Goal: Communication & Community: Answer question/provide support

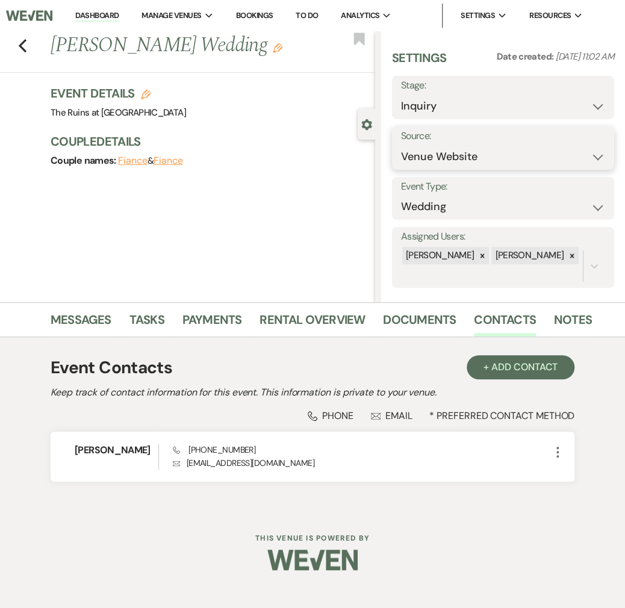
click at [583, 157] on select "Weven Venue Website Instagram Facebook Pinterest Google The Knot Wedding Wire H…" at bounding box center [503, 156] width 204 height 23
select select "12"
click at [401, 145] on select "Weven Venue Website Instagram Facebook Pinterest Google The Knot Wedding Wire H…" at bounding box center [503, 156] width 204 height 23
click at [577, 143] on button "Save" at bounding box center [583, 148] width 61 height 24
click at [94, 317] on link "Messages" at bounding box center [81, 323] width 61 height 26
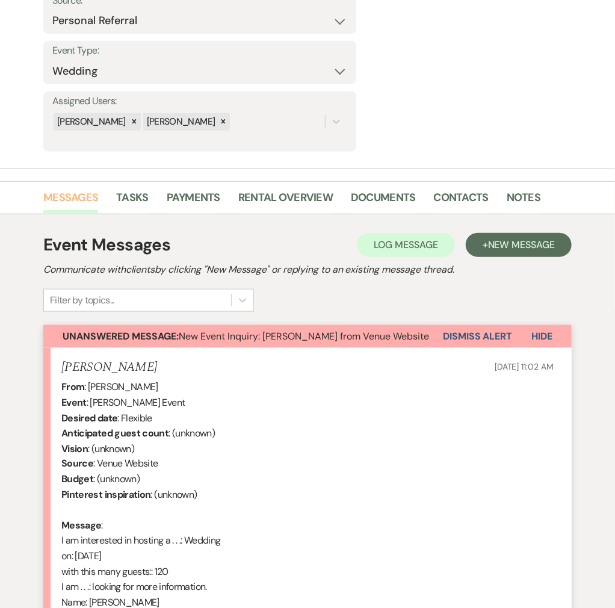
scroll to position [374, 0]
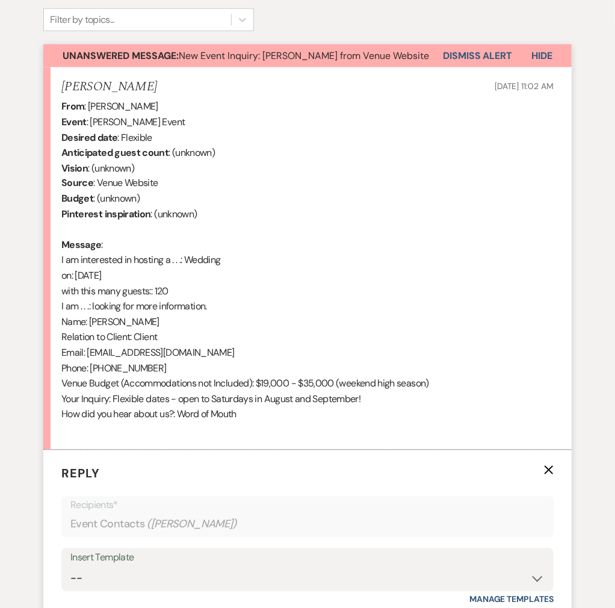
scroll to position [605, 0]
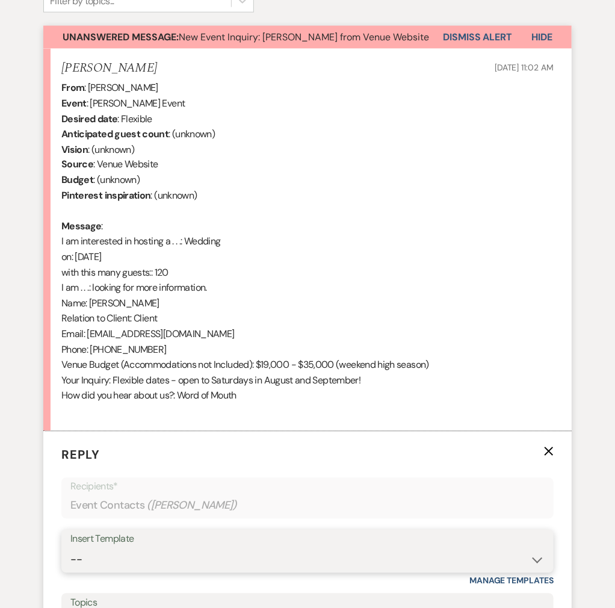
click at [529, 549] on select "-- Weven Planning Portal Introduction (Booked Events) Initial Inquiry Response …" at bounding box center [307, 560] width 474 height 23
select select "3991"
click at [78, 549] on select "-- Weven Planning Portal Introduction (Booked Events) Initial Inquiry Response …" at bounding box center [307, 560] width 474 height 23
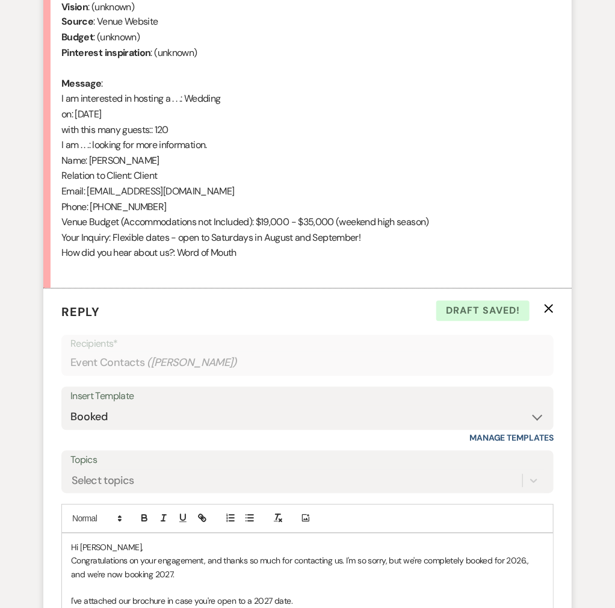
scroll to position [765, 0]
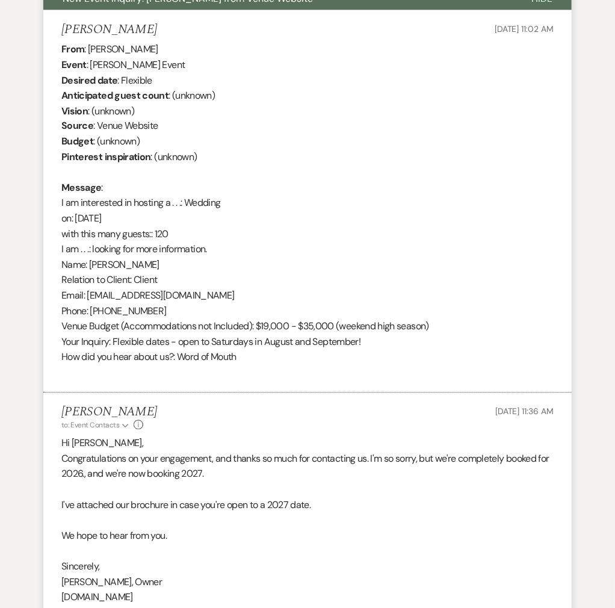
scroll to position [0, 0]
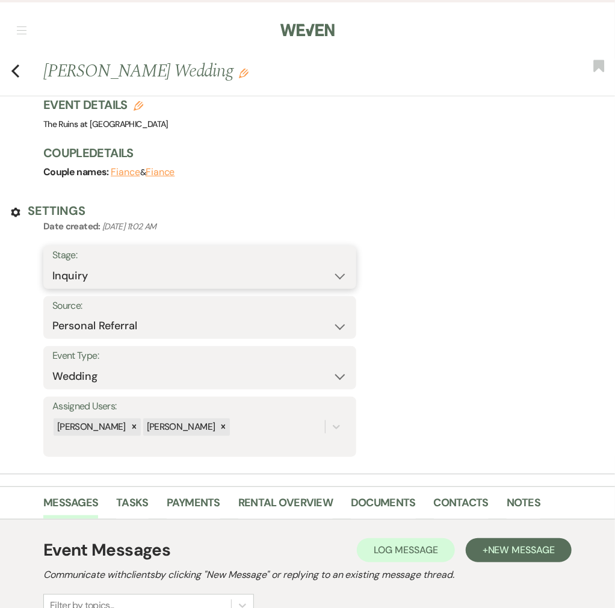
click at [347, 264] on select "Inquiry Follow Up Tour Requested Tour Confirmed Toured Proposal Sent Booked Lost" at bounding box center [199, 275] width 295 height 23
select select "8"
click at [347, 264] on select "Inquiry Follow Up Tour Requested Tour Confirmed Toured Proposal Sent Booked Lost" at bounding box center [199, 275] width 295 height 23
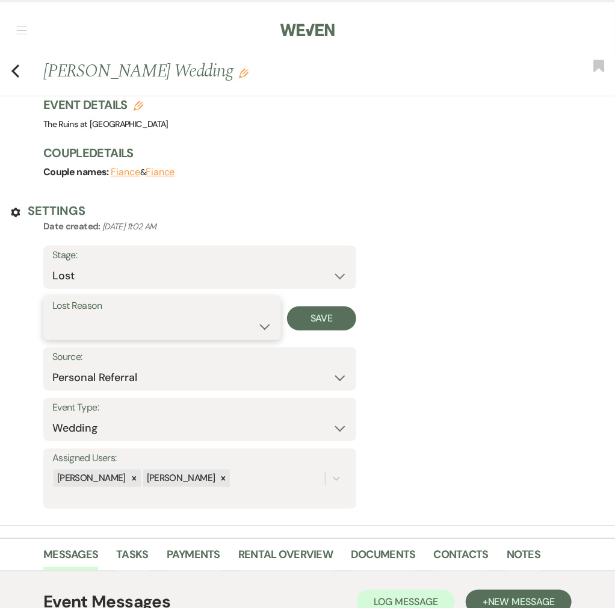
click at [272, 314] on select "Booked Elsewhere Budget Date Unavailable No Response Not a Good Match Capacity …" at bounding box center [162, 325] width 220 height 23
select select "8"
click at [272, 314] on select "Booked Elsewhere Budget Date Unavailable No Response Not a Good Match Capacity …" at bounding box center [162, 325] width 220 height 23
click at [356, 306] on button "Save" at bounding box center [321, 318] width 69 height 24
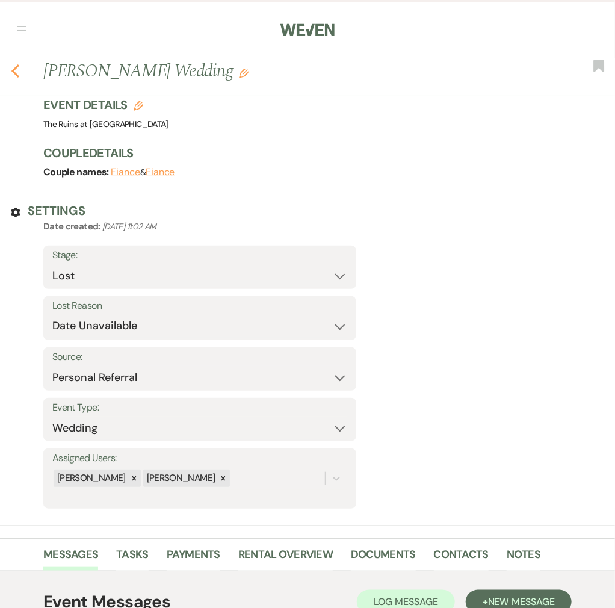
click at [19, 64] on icon "Previous" at bounding box center [15, 71] width 9 height 14
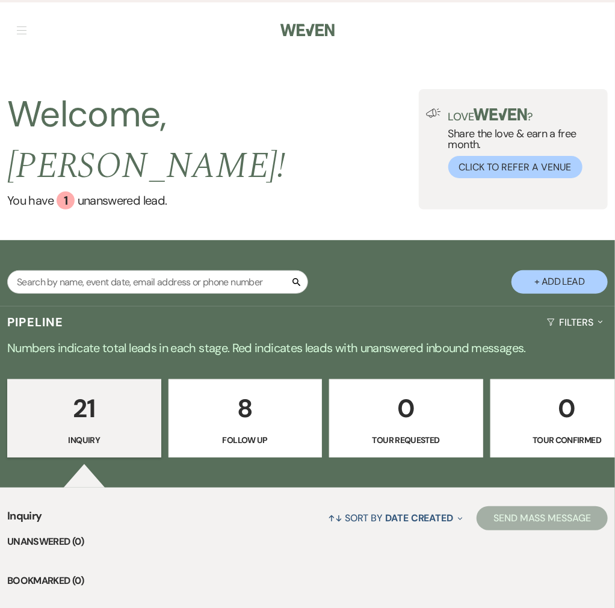
click at [0, 0] on link "Dashboard" at bounding box center [0, 0] width 0 height 0
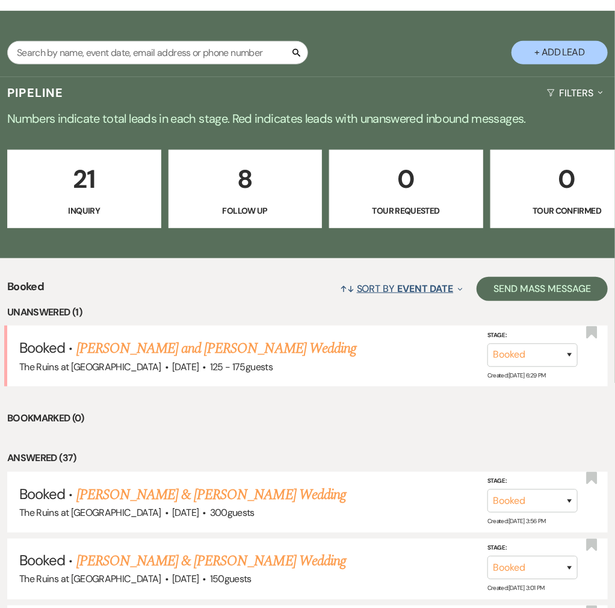
scroll to position [241, 0]
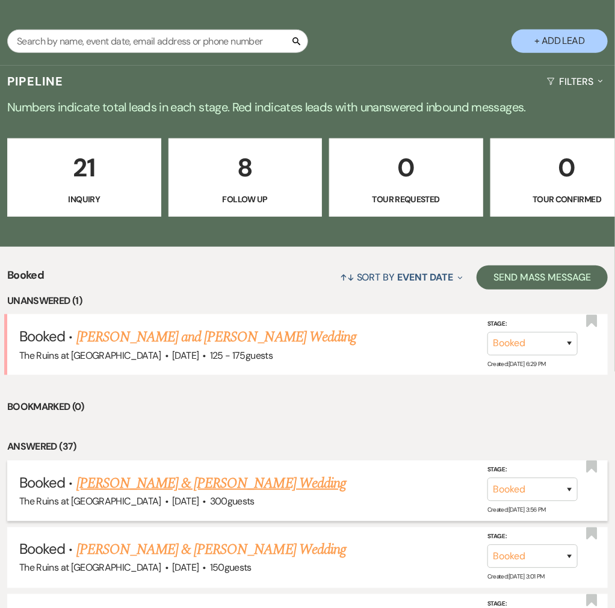
click at [240, 473] on link "[PERSON_NAME] & [PERSON_NAME] Wedding" at bounding box center [211, 484] width 270 height 22
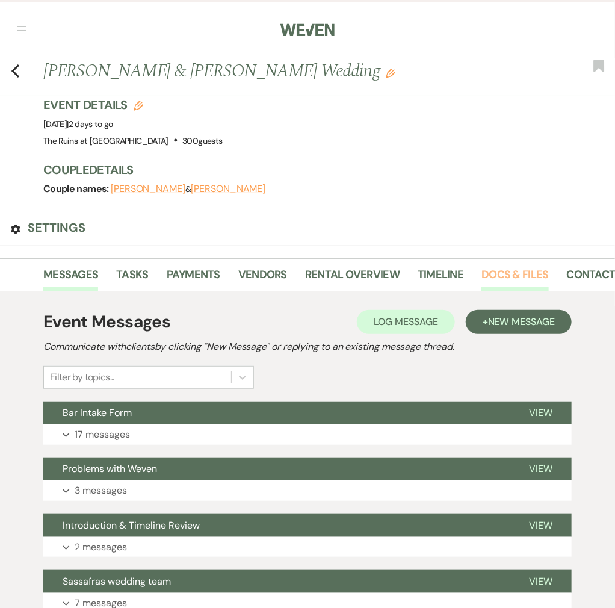
click at [549, 266] on link "Docs & Files" at bounding box center [515, 278] width 67 height 25
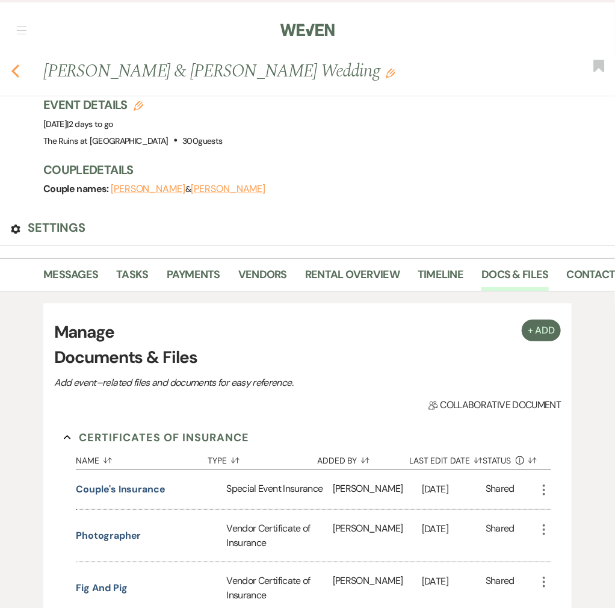
click at [19, 64] on use "button" at bounding box center [15, 70] width 8 height 13
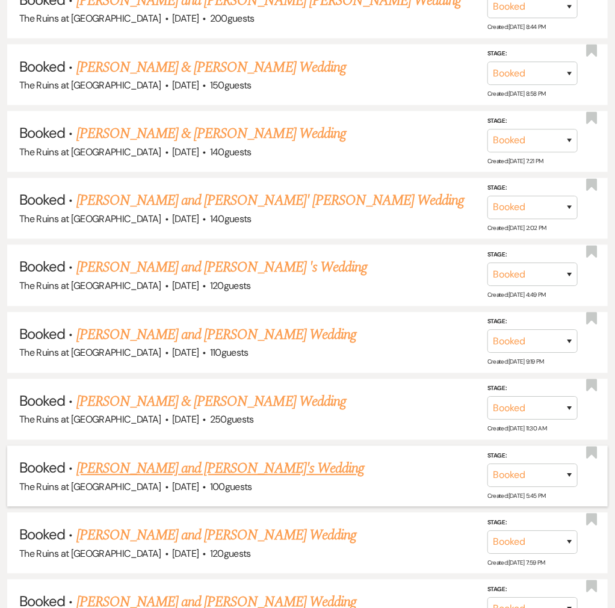
scroll to position [2195, 0]
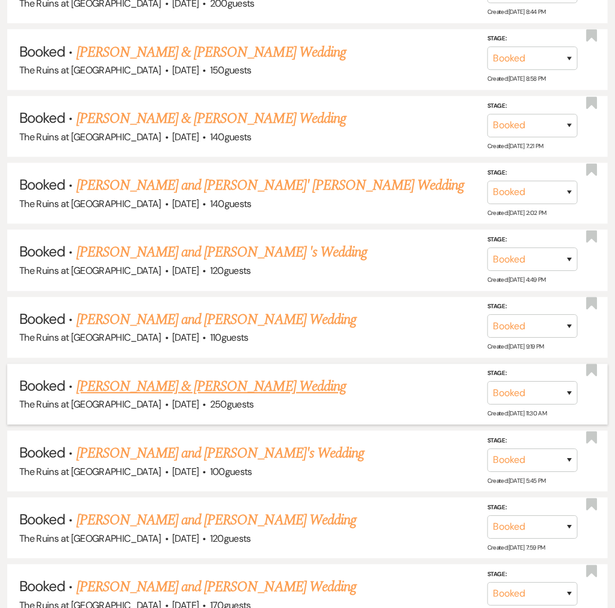
click at [228, 376] on link "[PERSON_NAME] & [PERSON_NAME] Wedding" at bounding box center [211, 387] width 270 height 22
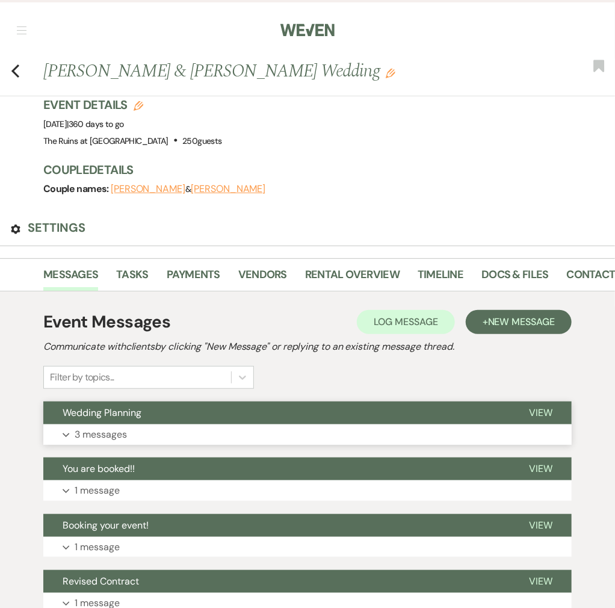
click at [141, 406] on span "Wedding Planning" at bounding box center [102, 412] width 79 height 13
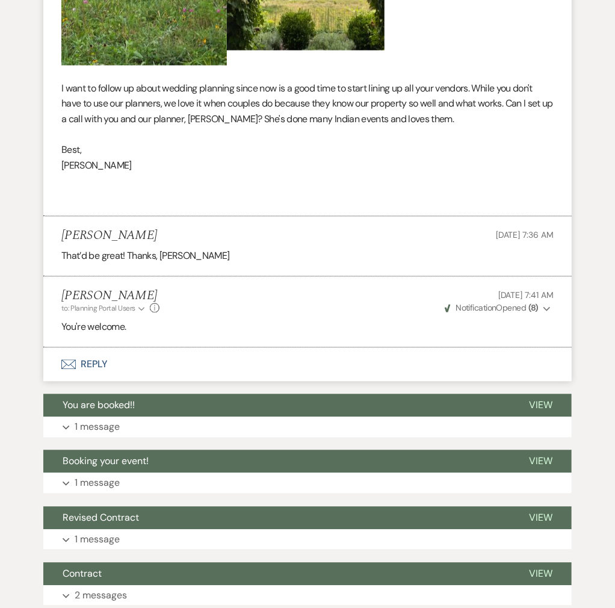
scroll to position [723, 0]
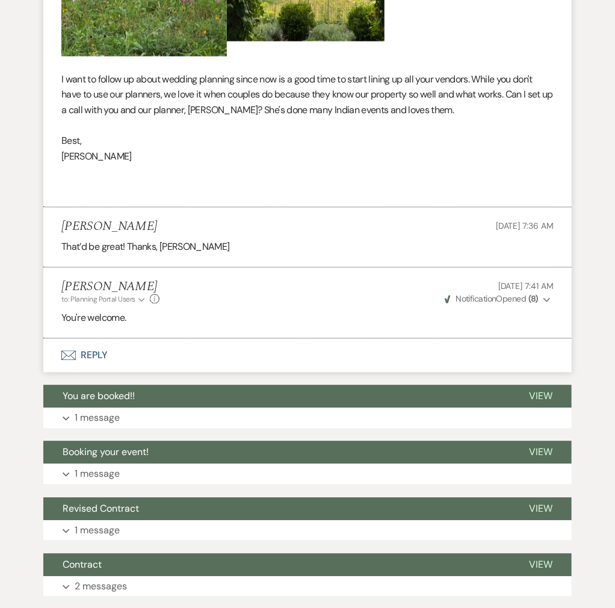
click at [109, 339] on button "Envelope Reply" at bounding box center [307, 356] width 529 height 34
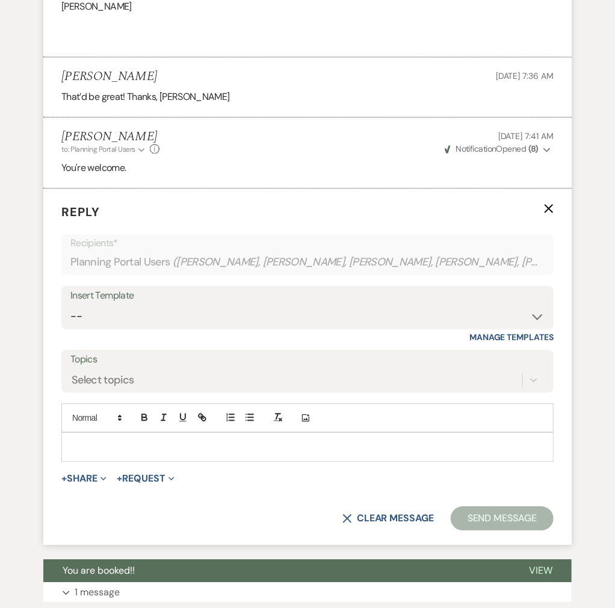
scroll to position [876, 0]
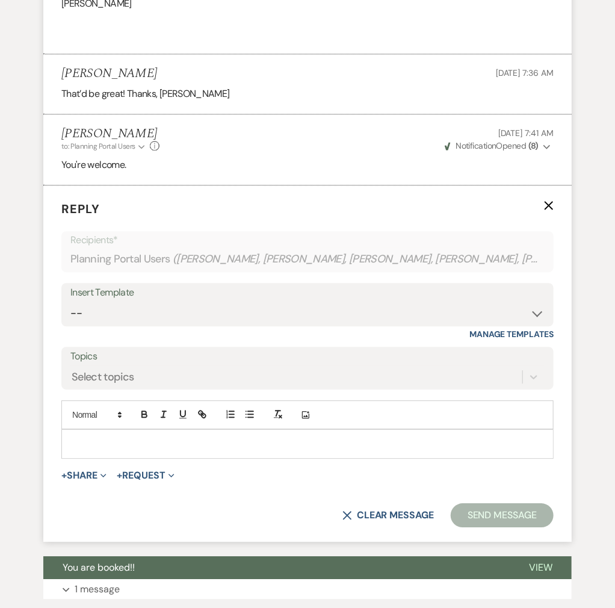
click at [195, 437] on p at bounding box center [307, 443] width 473 height 13
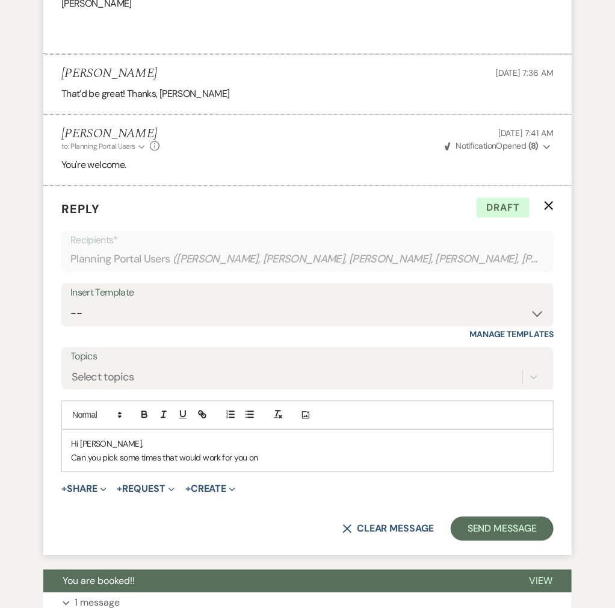
click at [337, 451] on p "Can you pick some times that would work for you on" at bounding box center [307, 457] width 473 height 13
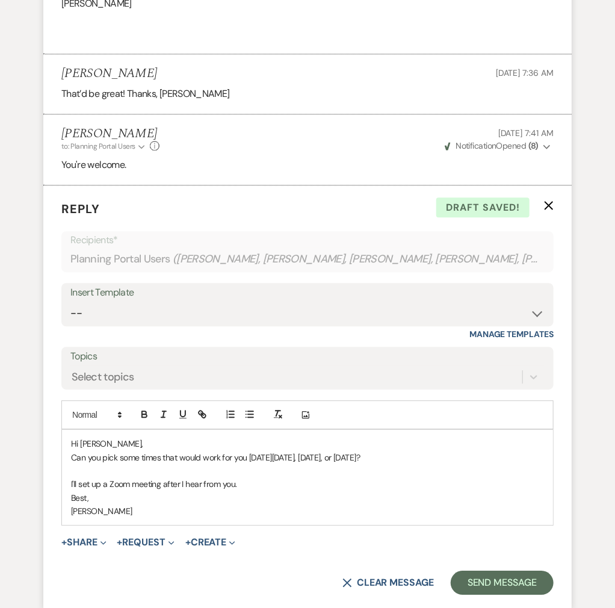
click at [281, 515] on form "Reply X Draft saved! Recipients* Planning Portal Users ( [PERSON_NAME], [PERSON…" at bounding box center [307, 397] width 529 height 424
click at [494, 571] on button "Send Message" at bounding box center [502, 583] width 103 height 24
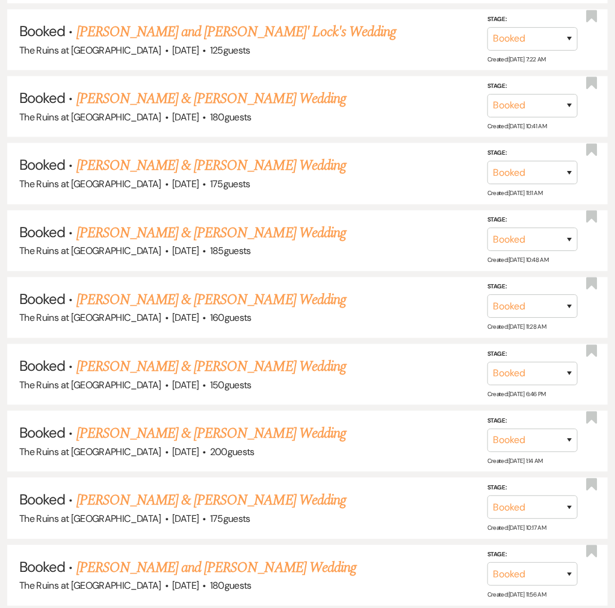
scroll to position [2195, 0]
